Goal: Task Accomplishment & Management: Complete application form

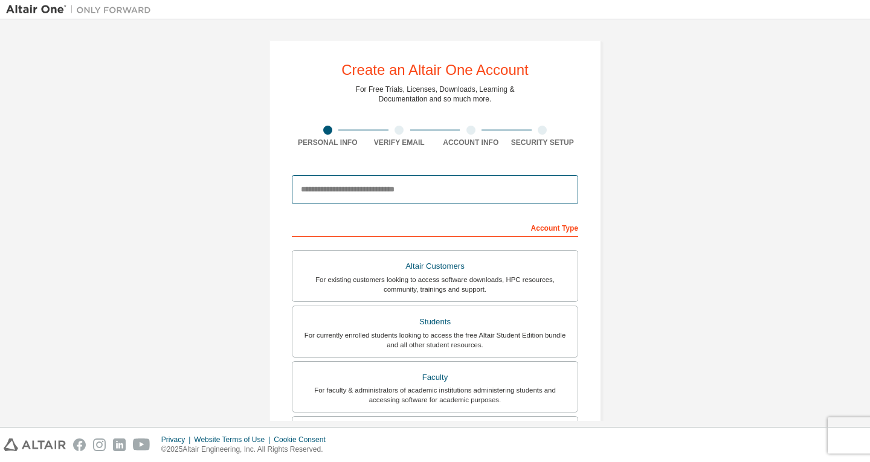
click at [480, 190] on input "email" at bounding box center [435, 189] width 287 height 29
type input "**********"
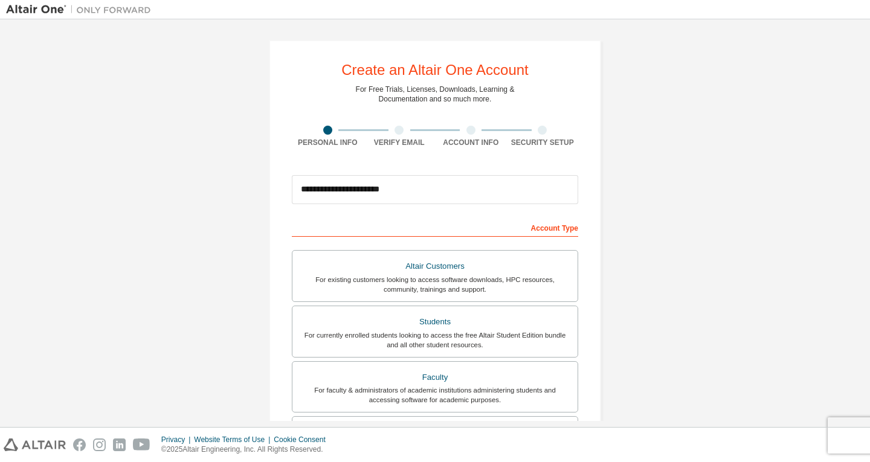
type input "******"
type input "***"
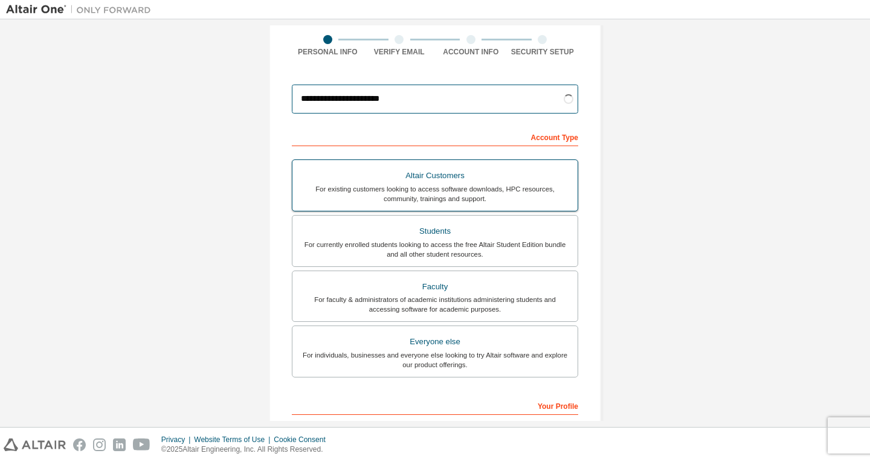
scroll to position [91, 0]
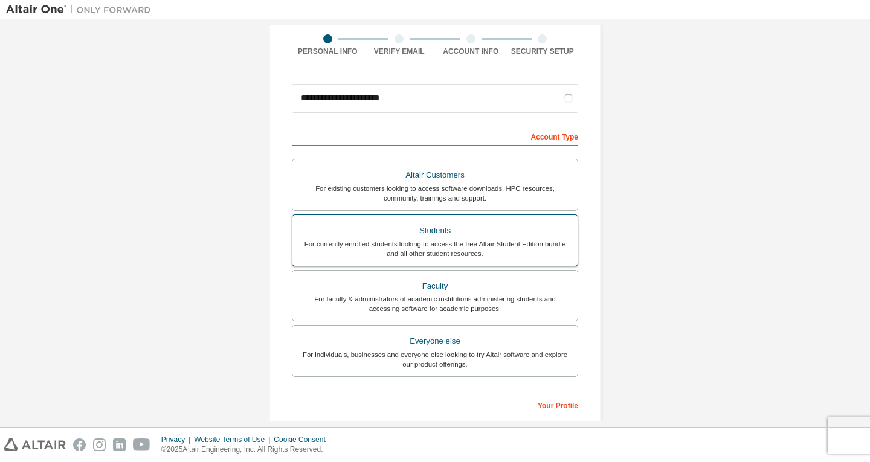
click at [510, 240] on div "For currently enrolled students looking to access the free Altair Student Editi…" at bounding box center [435, 248] width 271 height 19
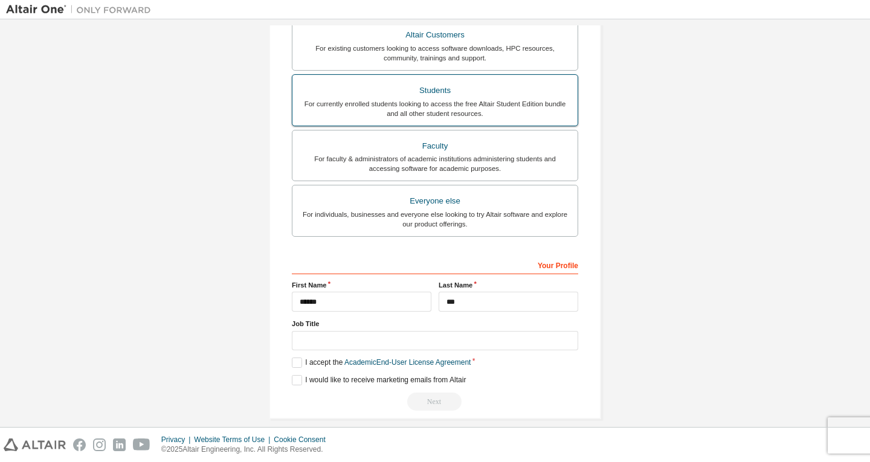
scroll to position [244, 0]
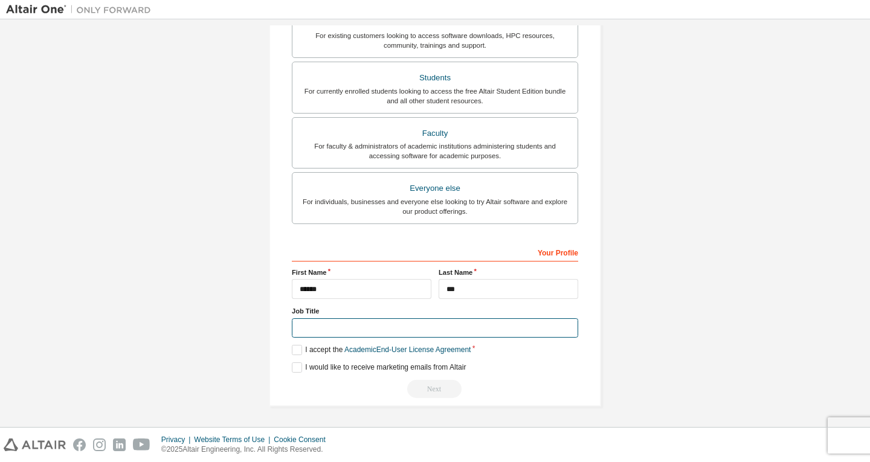
click at [434, 329] on input "text" at bounding box center [435, 329] width 287 height 20
click at [288, 345] on div "**********" at bounding box center [435, 101] width 332 height 611
click at [292, 345] on div "Your Profile First Name ****** Last Name *** Job Title Please provide State/Pro…" at bounding box center [435, 320] width 287 height 157
click at [297, 349] on label "I accept the Academic End-User License Agreement" at bounding box center [381, 350] width 179 height 10
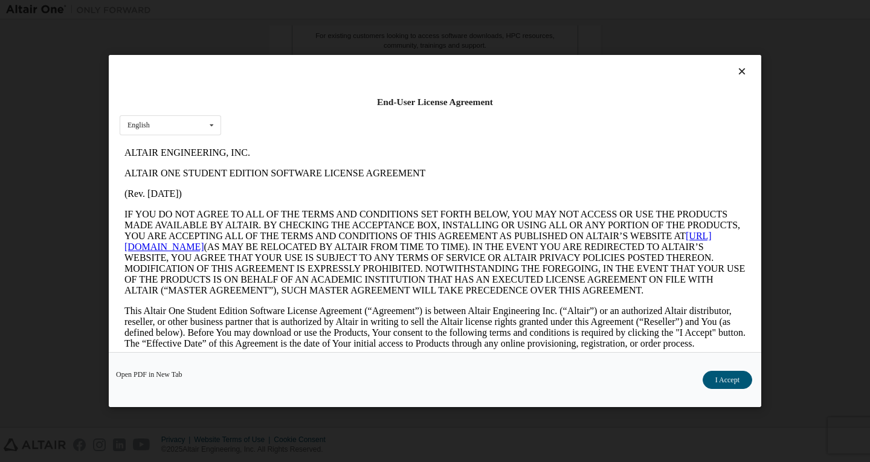
scroll to position [0, 0]
click at [730, 388] on button "I Accept" at bounding box center [728, 380] width 50 height 18
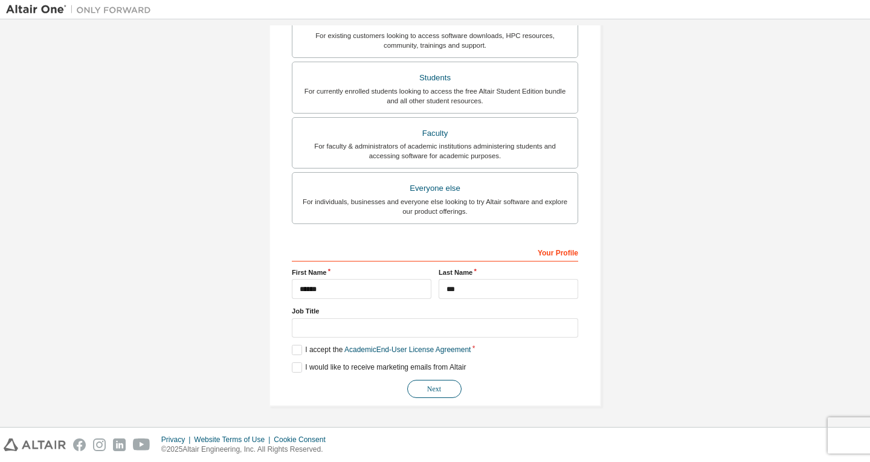
click at [416, 392] on button "Next" at bounding box center [434, 389] width 54 height 18
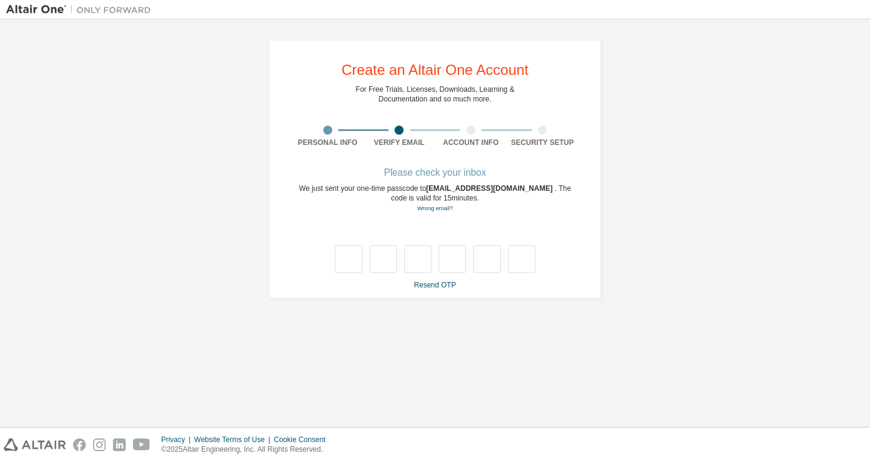
type input "*"
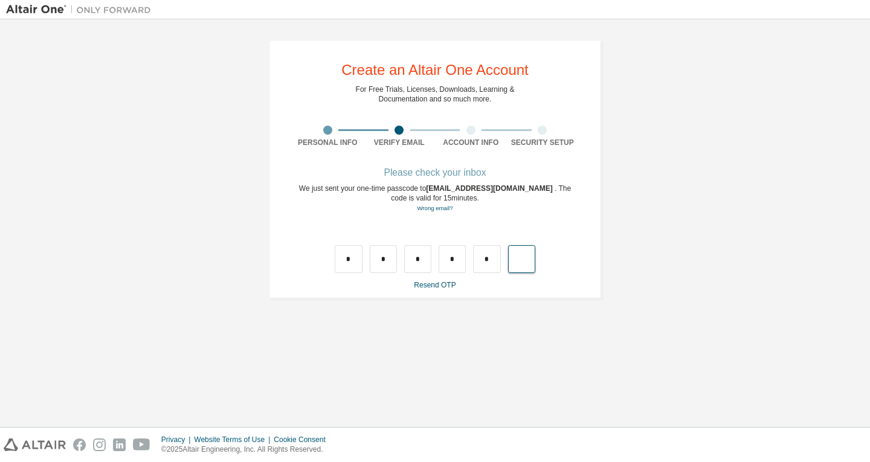
type input "*"
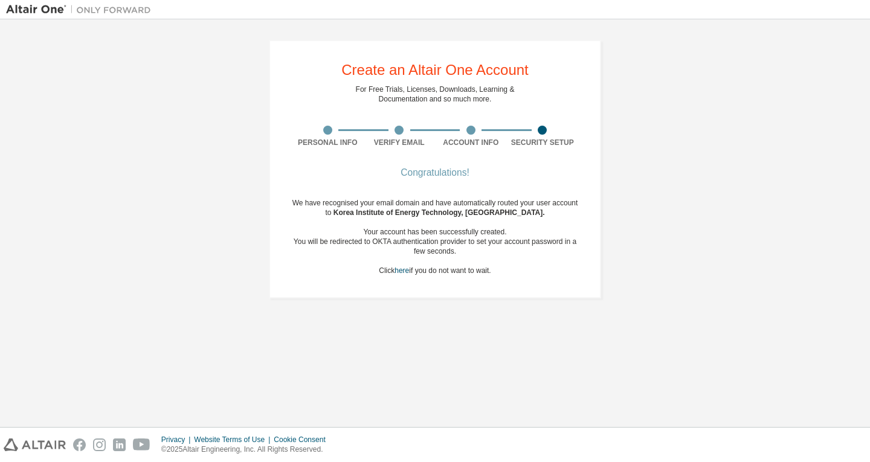
click at [454, 253] on div "You will be redirected to OKTA authentication provider to set your account pass…" at bounding box center [435, 246] width 287 height 19
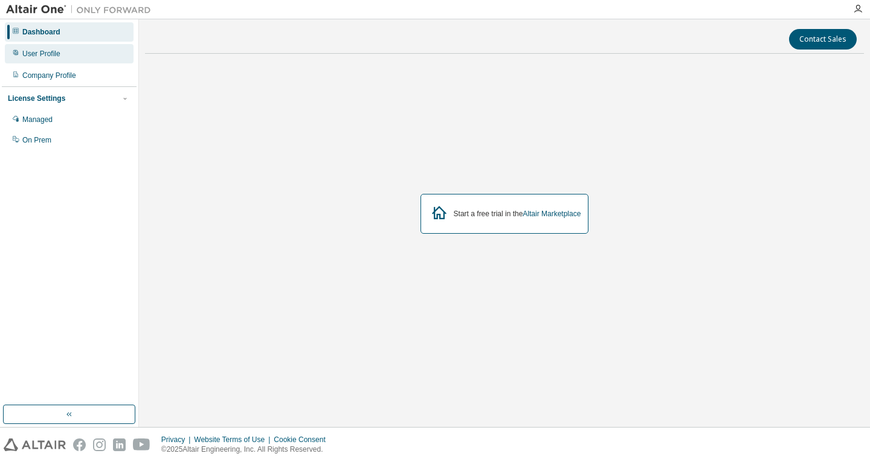
click at [60, 57] on div "User Profile" at bounding box center [69, 53] width 129 height 19
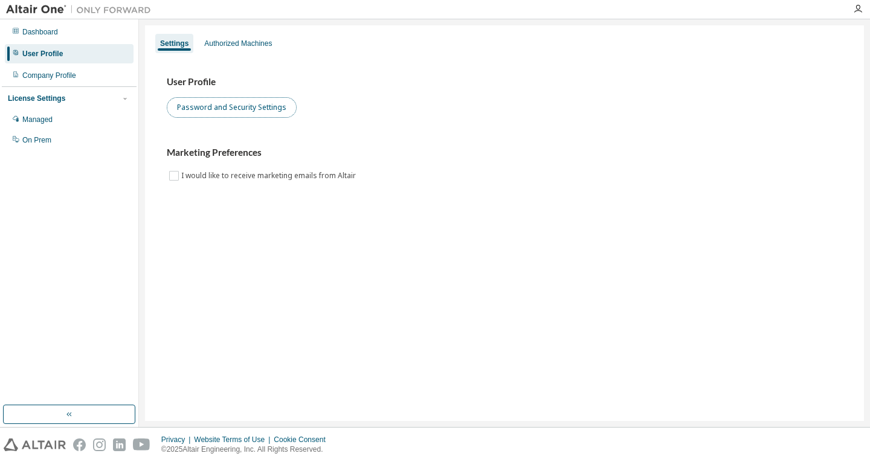
click at [231, 112] on button "Password and Security Settings" at bounding box center [232, 107] width 130 height 21
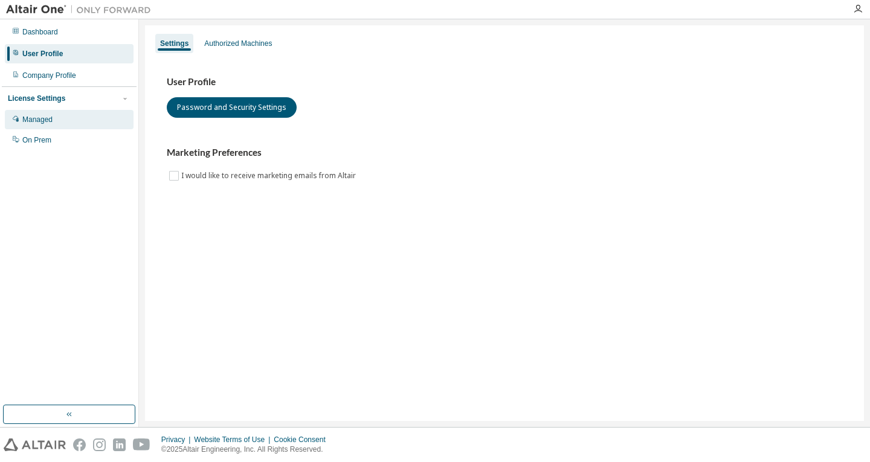
click at [87, 115] on div "Managed" at bounding box center [69, 119] width 129 height 19
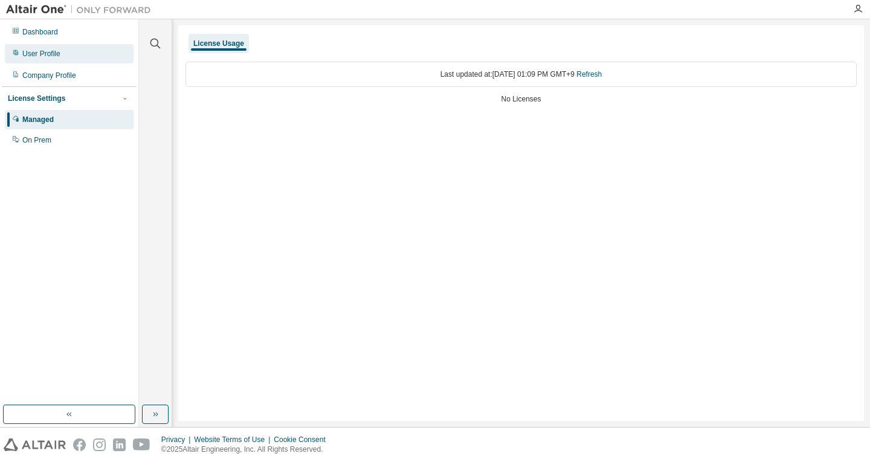
click at [102, 51] on div "User Profile" at bounding box center [69, 53] width 129 height 19
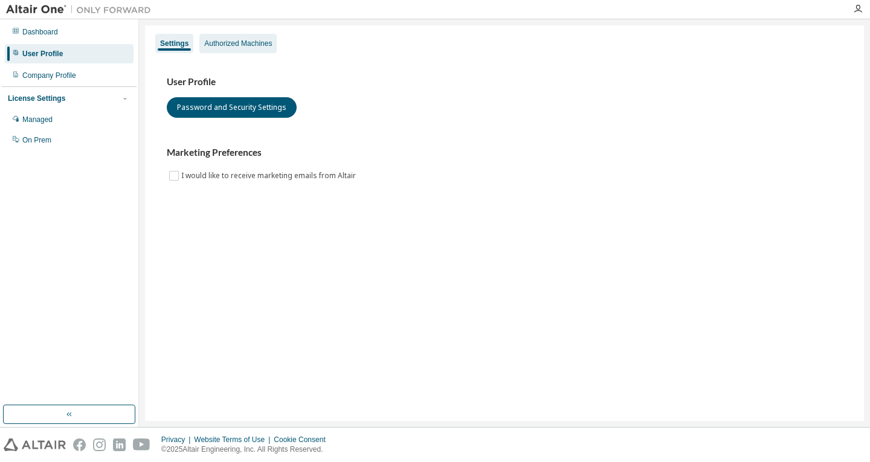
click at [250, 48] on div "Authorized Machines" at bounding box center [237, 43] width 77 height 19
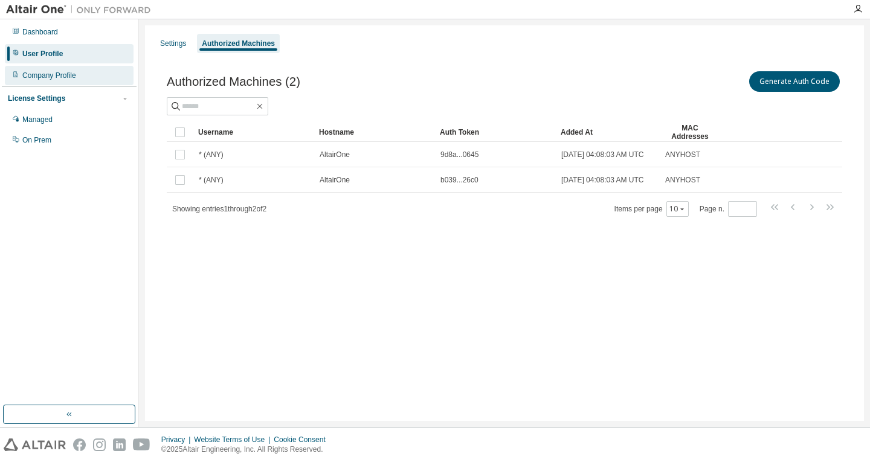
click at [33, 73] on div "Company Profile" at bounding box center [49, 76] width 54 height 10
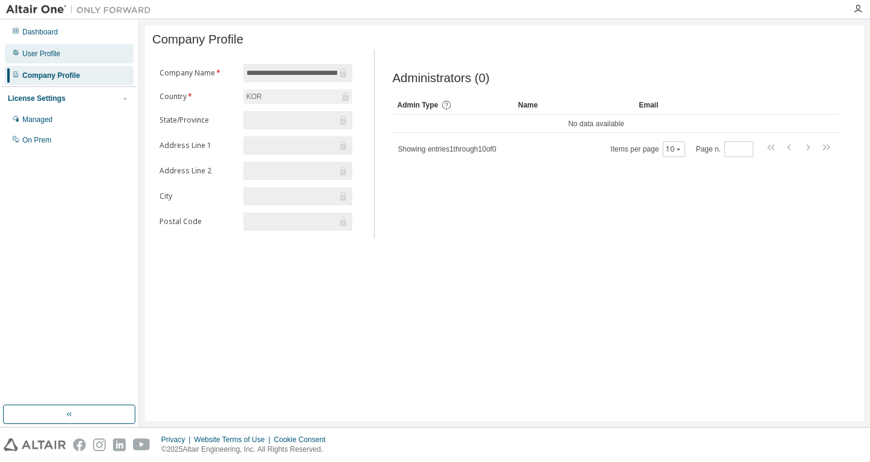
click at [66, 61] on div "User Profile" at bounding box center [69, 53] width 129 height 19
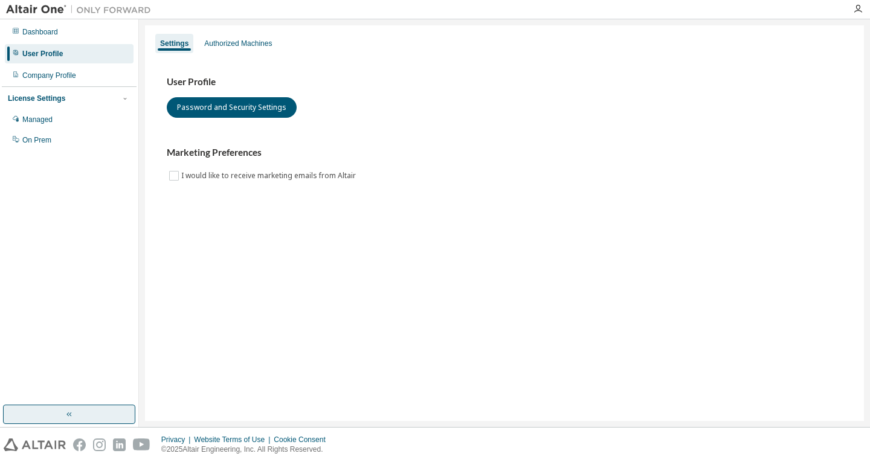
click at [84, 415] on button "button" at bounding box center [69, 414] width 132 height 19
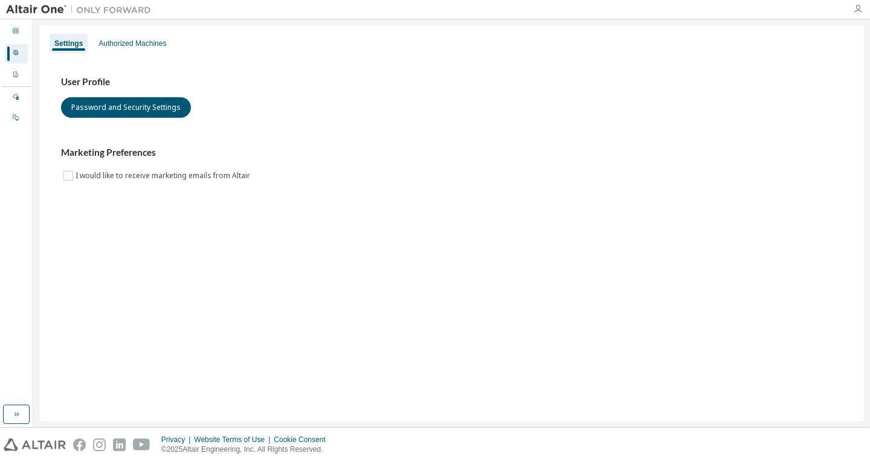
click at [858, 8] on icon "button" at bounding box center [859, 9] width 10 height 10
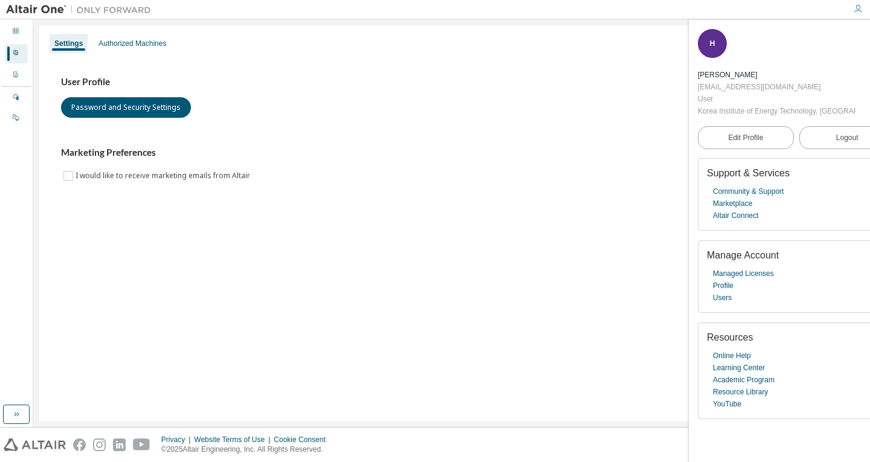
click at [870, 258] on icon "button" at bounding box center [876, 256] width 7 height 7
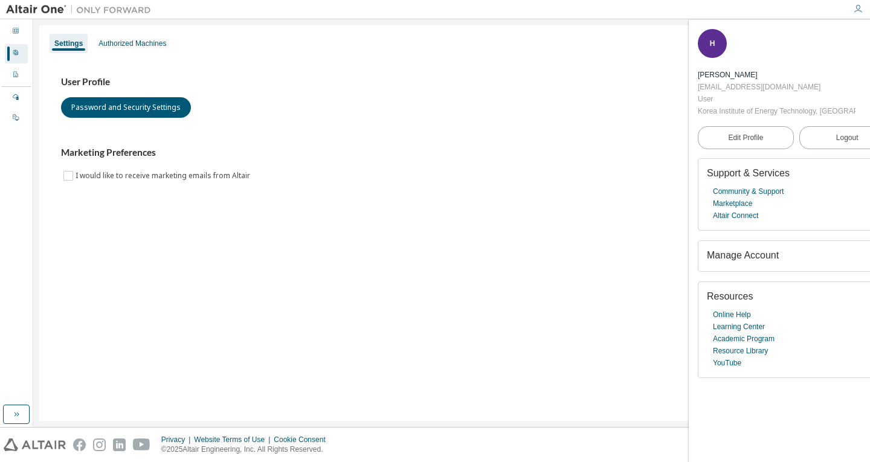
click at [870, 258] on icon "button" at bounding box center [876, 256] width 7 height 7
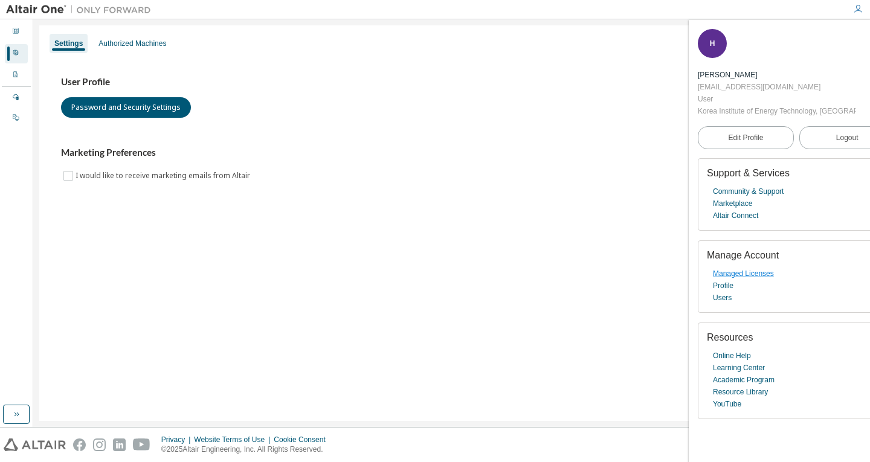
click at [763, 276] on link "Managed Licenses" at bounding box center [743, 274] width 61 height 12
